Goal: Information Seeking & Learning: Check status

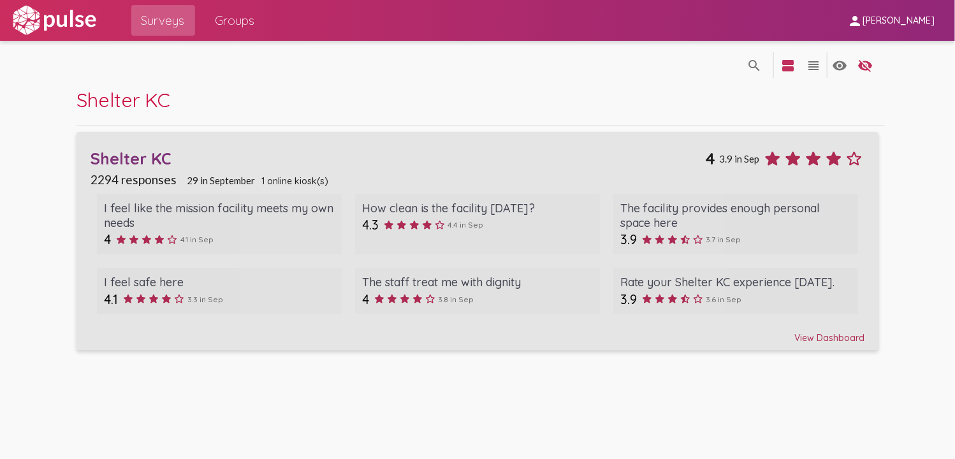
click at [792, 332] on div "View Dashboard" at bounding box center [478, 332] width 775 height 23
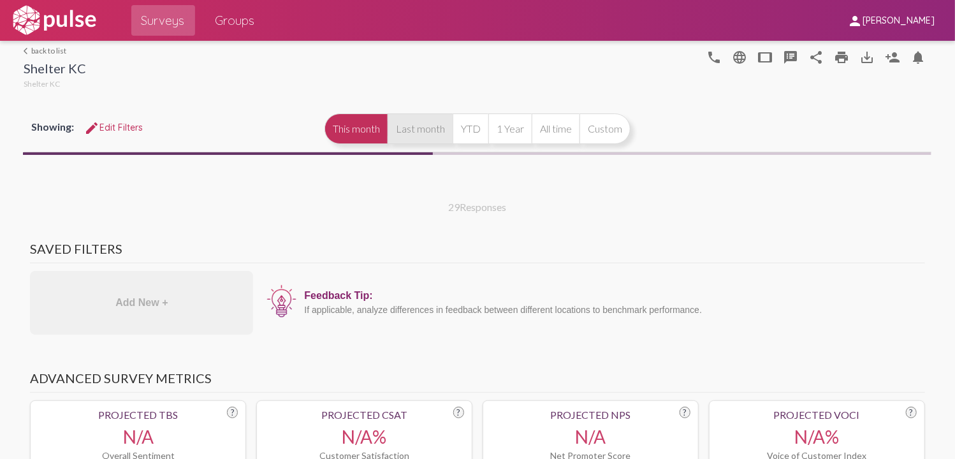
click at [423, 128] on button "Last month" at bounding box center [420, 129] width 65 height 31
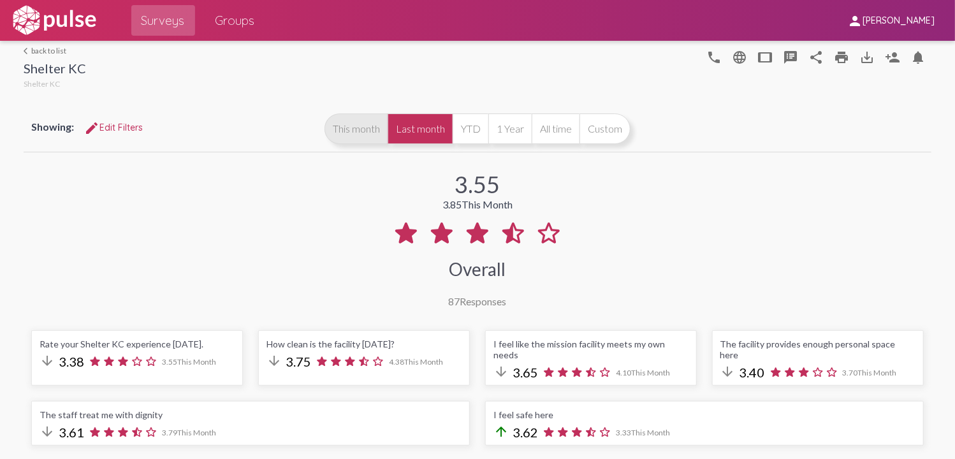
click at [348, 129] on button "This month" at bounding box center [356, 129] width 63 height 31
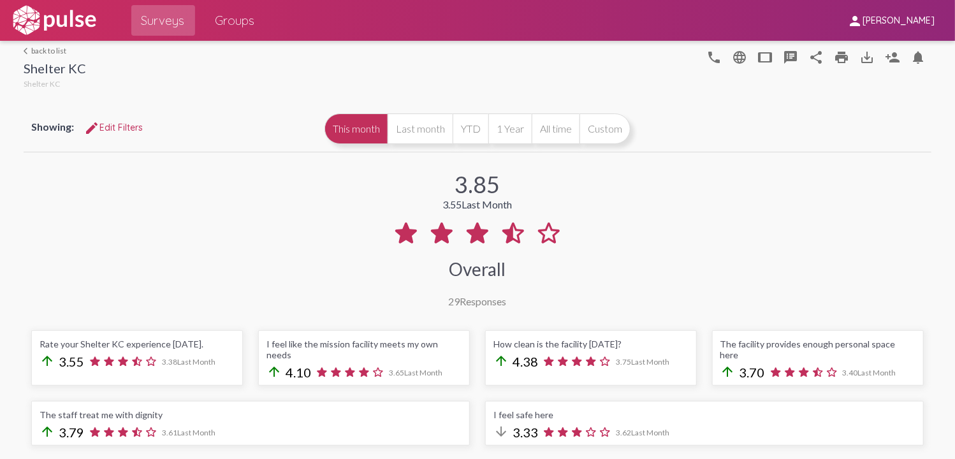
click at [409, 201] on div "3.85 3.55 Last Month Overall 29 Responses" at bounding box center [477, 231] width 907 height 152
click at [357, 286] on div "3.85 3.55 Last Month Overall 29 Responses" at bounding box center [477, 231] width 907 height 152
click at [237, 298] on div "3.85 3.55 Last Month Overall 29 Responses" at bounding box center [477, 231] width 907 height 152
click at [265, 304] on div "3.85 3.55 Last Month Overall 29 Responses" at bounding box center [477, 231] width 907 height 152
click at [379, 197] on div "3.85 3.55 Last Month Overall 29 Responses" at bounding box center [477, 231] width 907 height 152
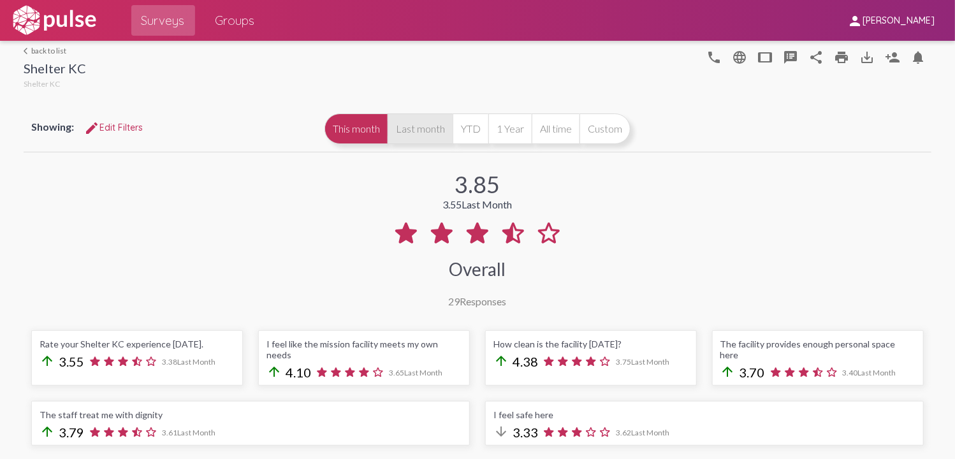
click at [426, 135] on button "Last month" at bounding box center [420, 129] width 65 height 31
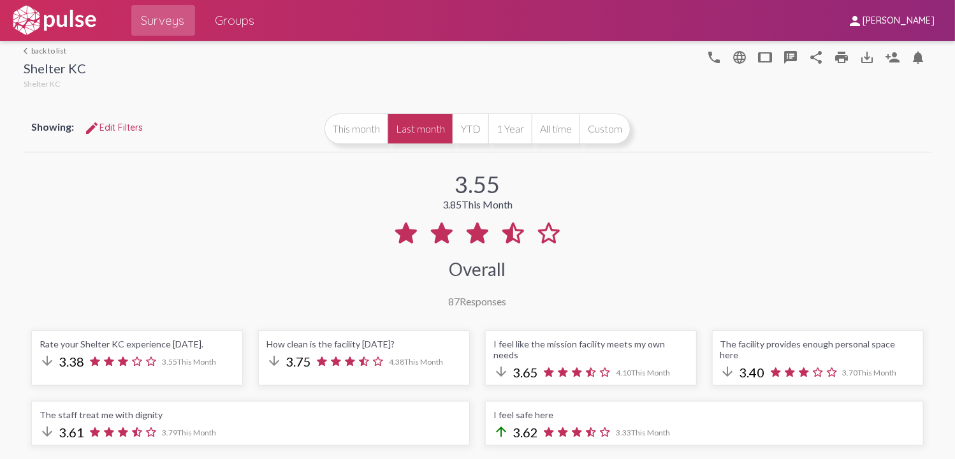
click at [335, 224] on div "3.55 3.85 This Month Overall 87 Responses" at bounding box center [477, 231] width 907 height 152
click at [340, 290] on div "3.55 3.85 This Month Overall 87 Responses" at bounding box center [477, 231] width 907 height 152
click at [360, 289] on div "3.55 3.85 This Month Overall 87 Responses" at bounding box center [477, 231] width 907 height 152
click at [344, 126] on button "This month" at bounding box center [356, 129] width 63 height 31
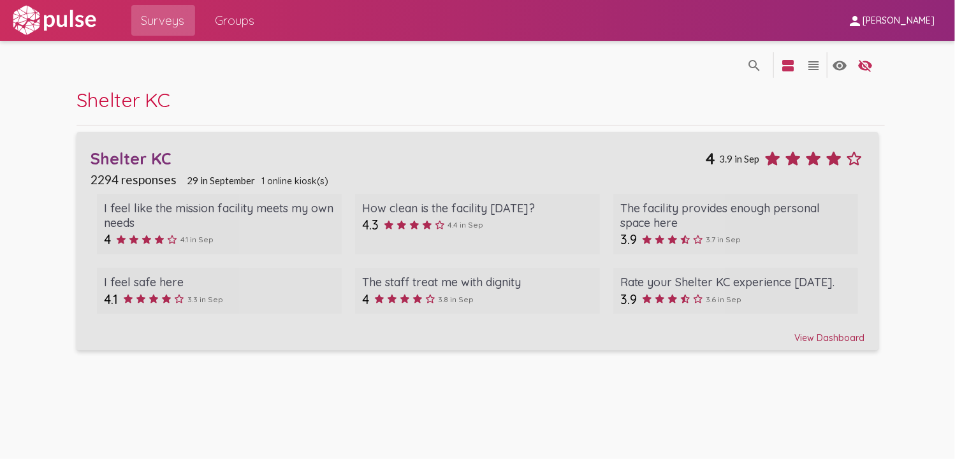
click at [813, 337] on div "View Dashboard" at bounding box center [478, 332] width 775 height 23
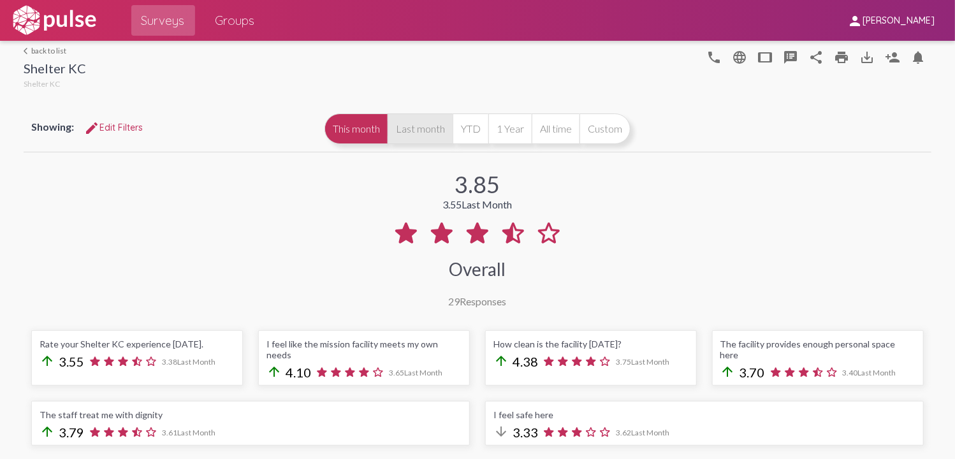
click at [418, 132] on button "Last month" at bounding box center [420, 129] width 65 height 31
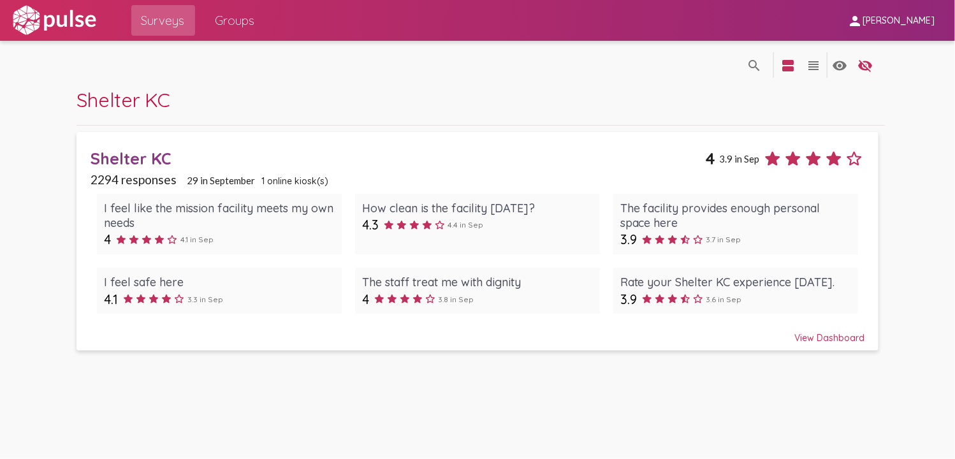
click at [819, 335] on div "View Dashboard" at bounding box center [478, 332] width 775 height 23
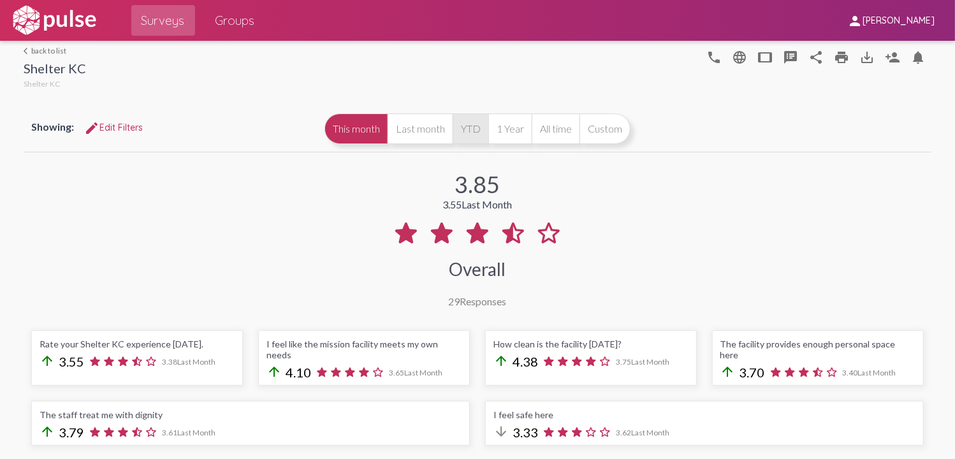
click at [464, 128] on button "YTD" at bounding box center [471, 129] width 36 height 31
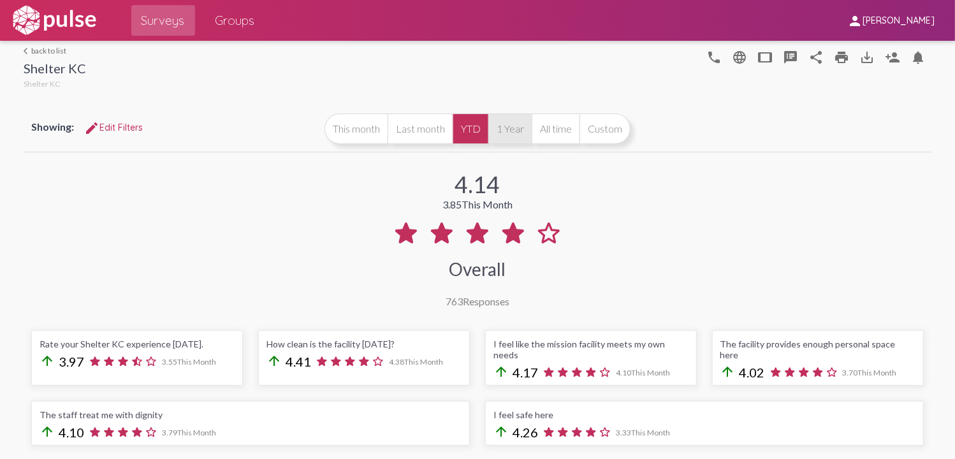
click at [505, 128] on button "1 Year" at bounding box center [510, 129] width 43 height 31
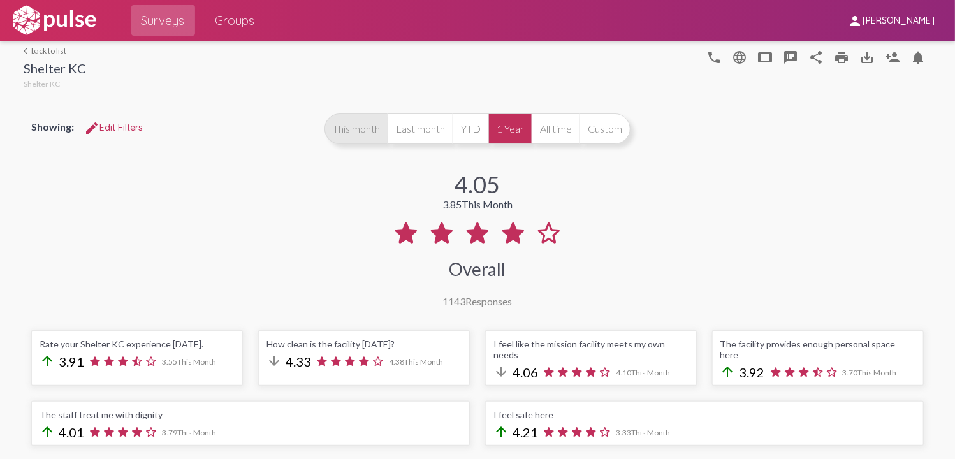
click at [354, 136] on button "This month" at bounding box center [356, 129] width 63 height 31
